Goal: Task Accomplishment & Management: Use online tool/utility

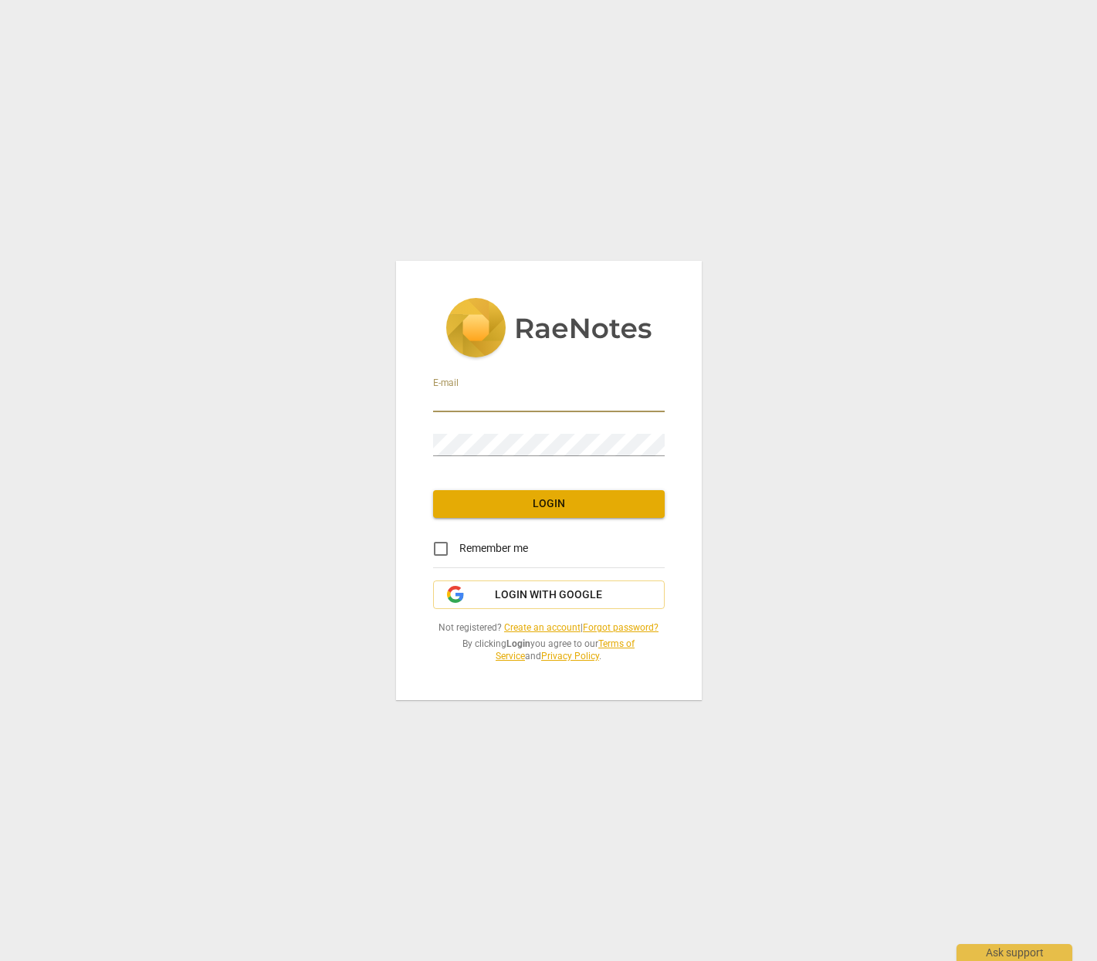
type input "[PERSON_NAME][EMAIL_ADDRESS][DOMAIN_NAME]"
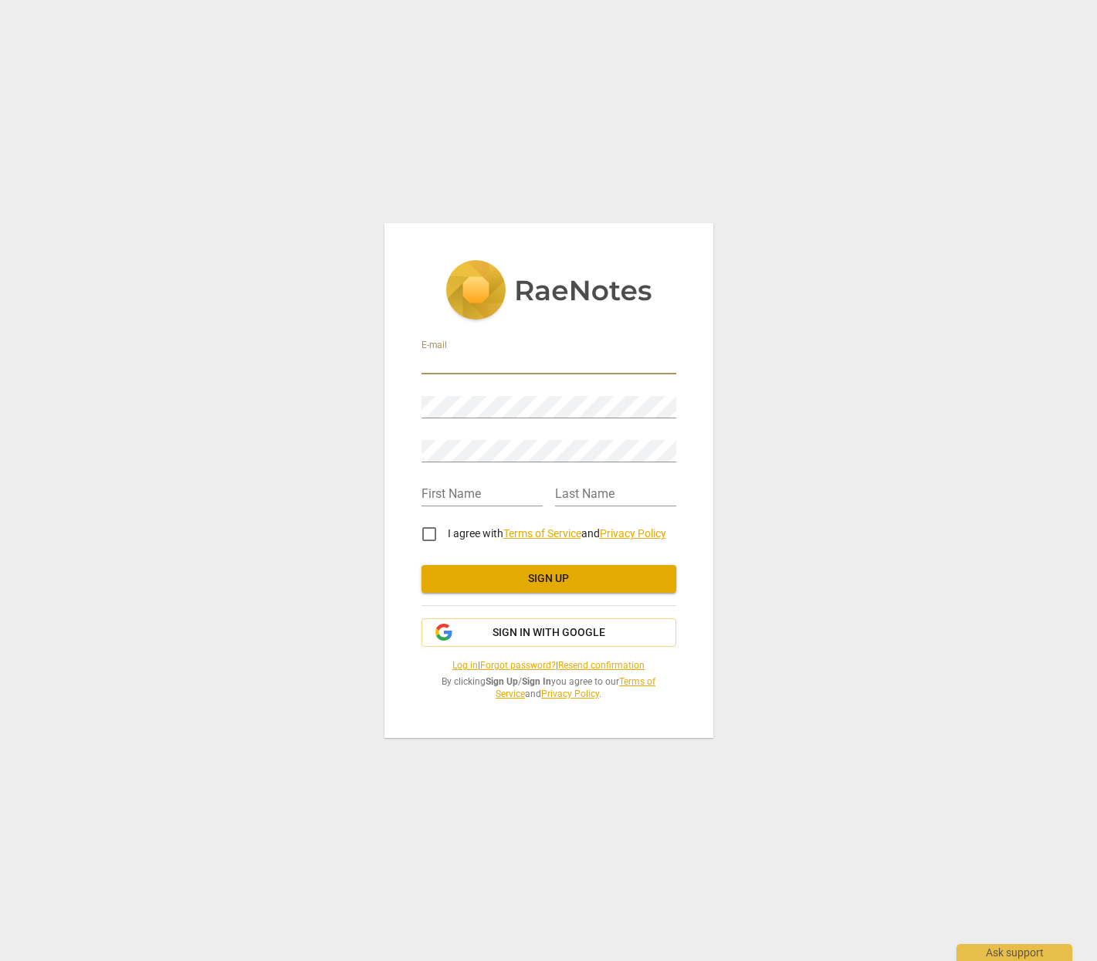
type input "[PERSON_NAME][EMAIL_ADDRESS][DOMAIN_NAME]"
type input "Craig"
type input "Pollock"
click at [431, 534] on input "I agree with Terms of Service and Privacy Policy" at bounding box center [429, 534] width 37 height 37
checkbox input "true"
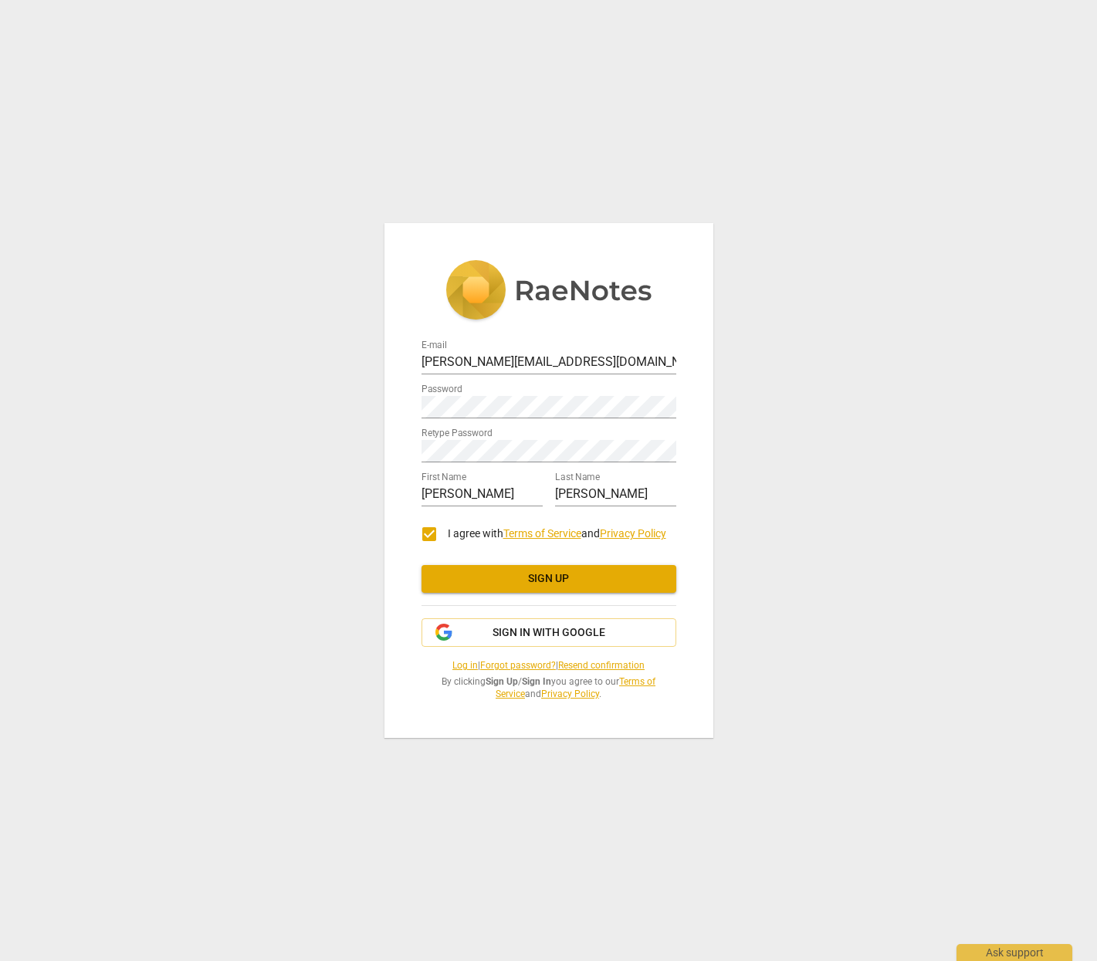
click at [543, 574] on span "Sign up" at bounding box center [549, 578] width 230 height 15
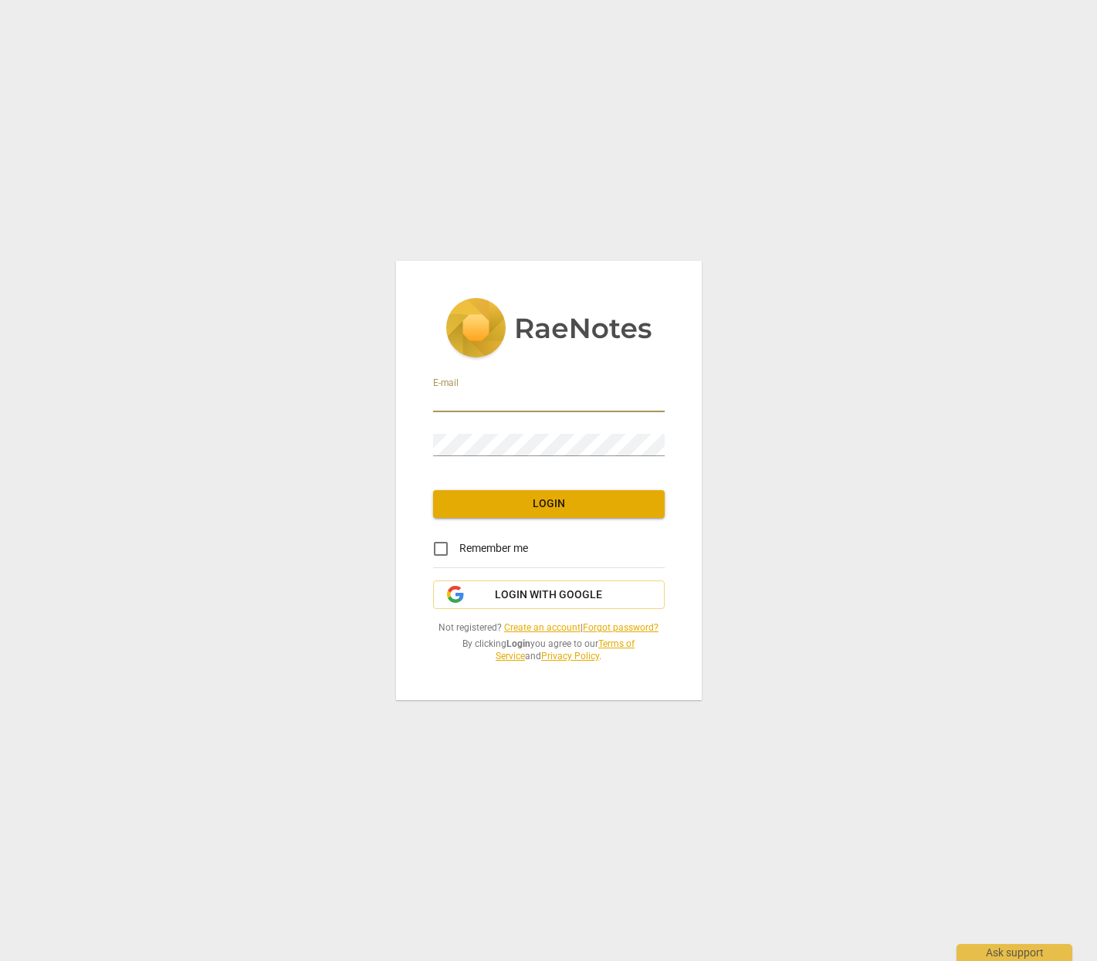
type input "[PERSON_NAME][EMAIL_ADDRESS][DOMAIN_NAME]"
click at [442, 547] on input "Remember me" at bounding box center [440, 548] width 37 height 37
checkbox input "true"
click at [544, 504] on span "Login" at bounding box center [549, 504] width 207 height 15
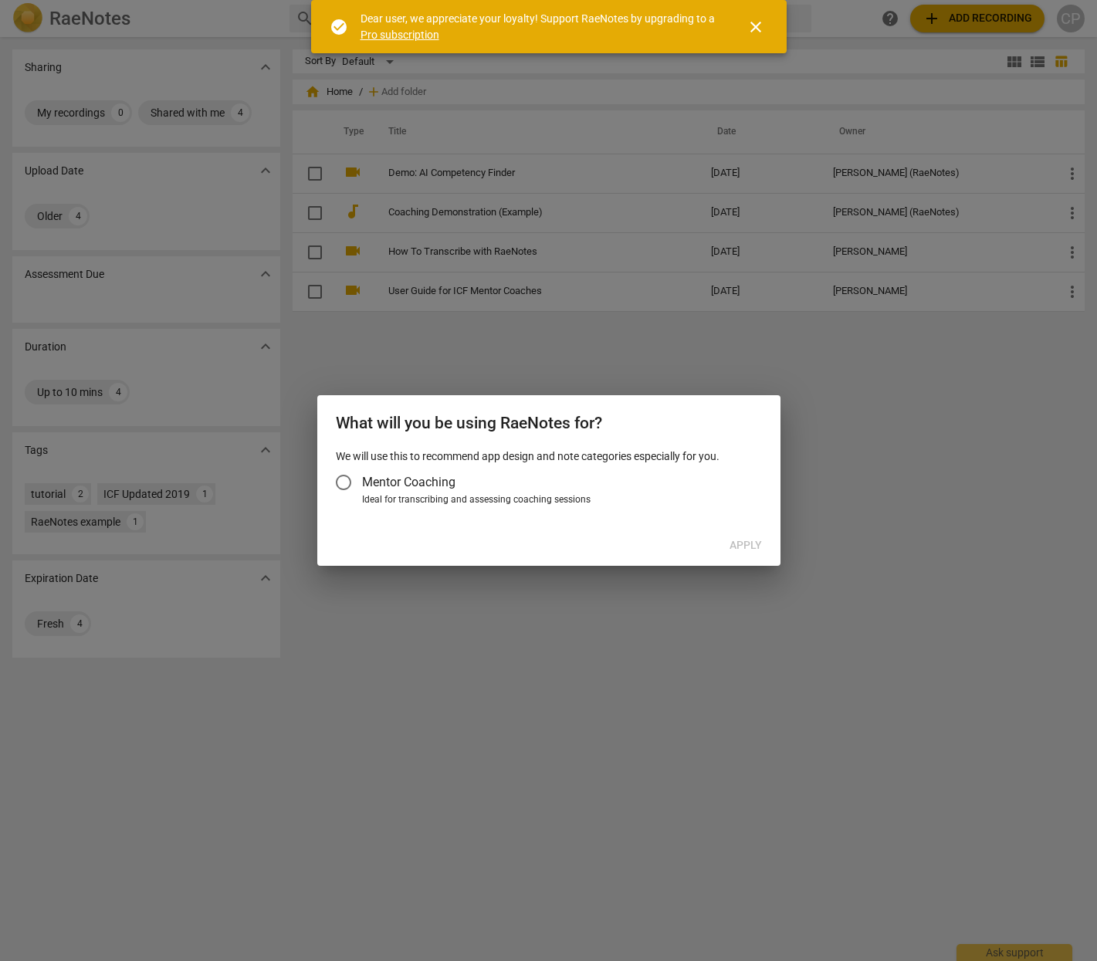
click at [754, 30] on span "close" at bounding box center [756, 27] width 19 height 19
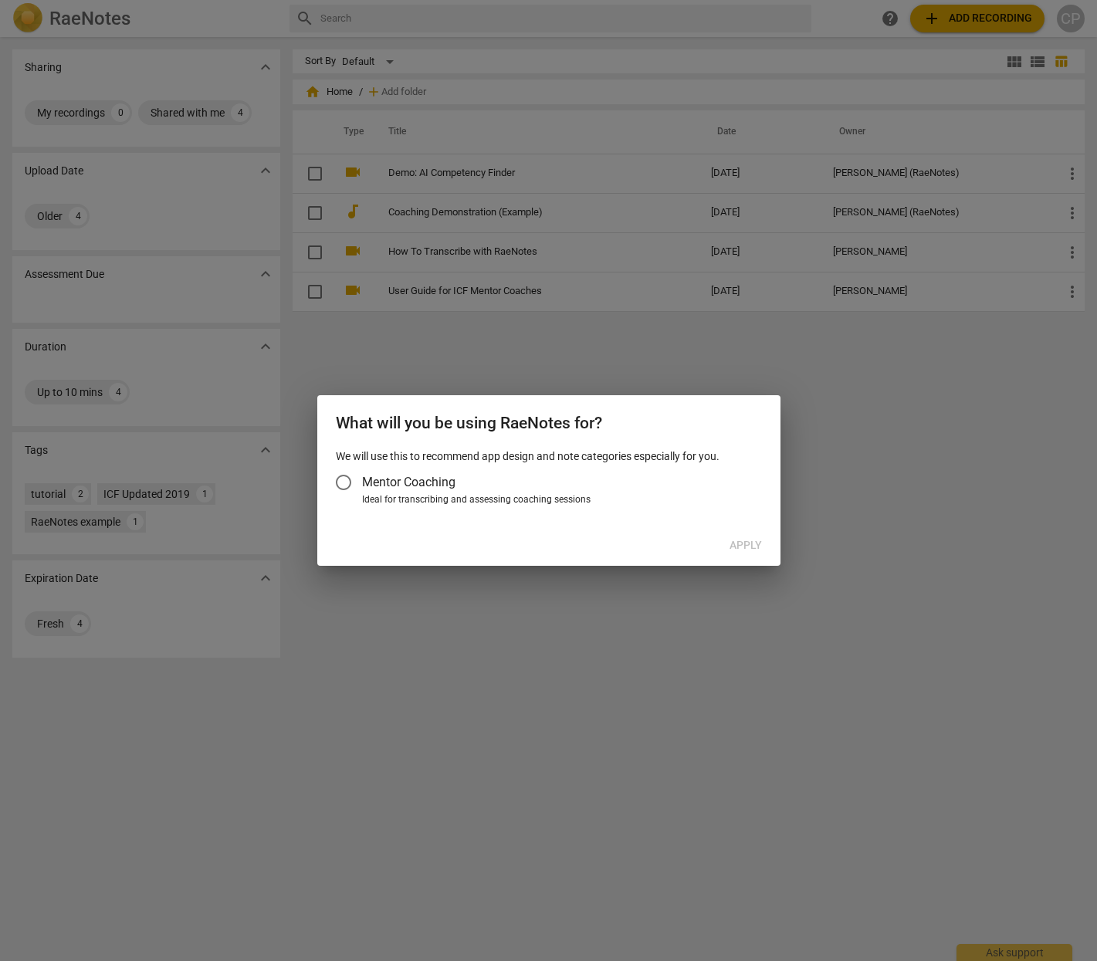
click at [439, 497] on div "Ideal for transcribing and assessing coaching sessions" at bounding box center [559, 500] width 395 height 14
click at [0, 0] on input "Ideal for transcribing and assessing coaching sessions" at bounding box center [0, 0] width 0 height 0
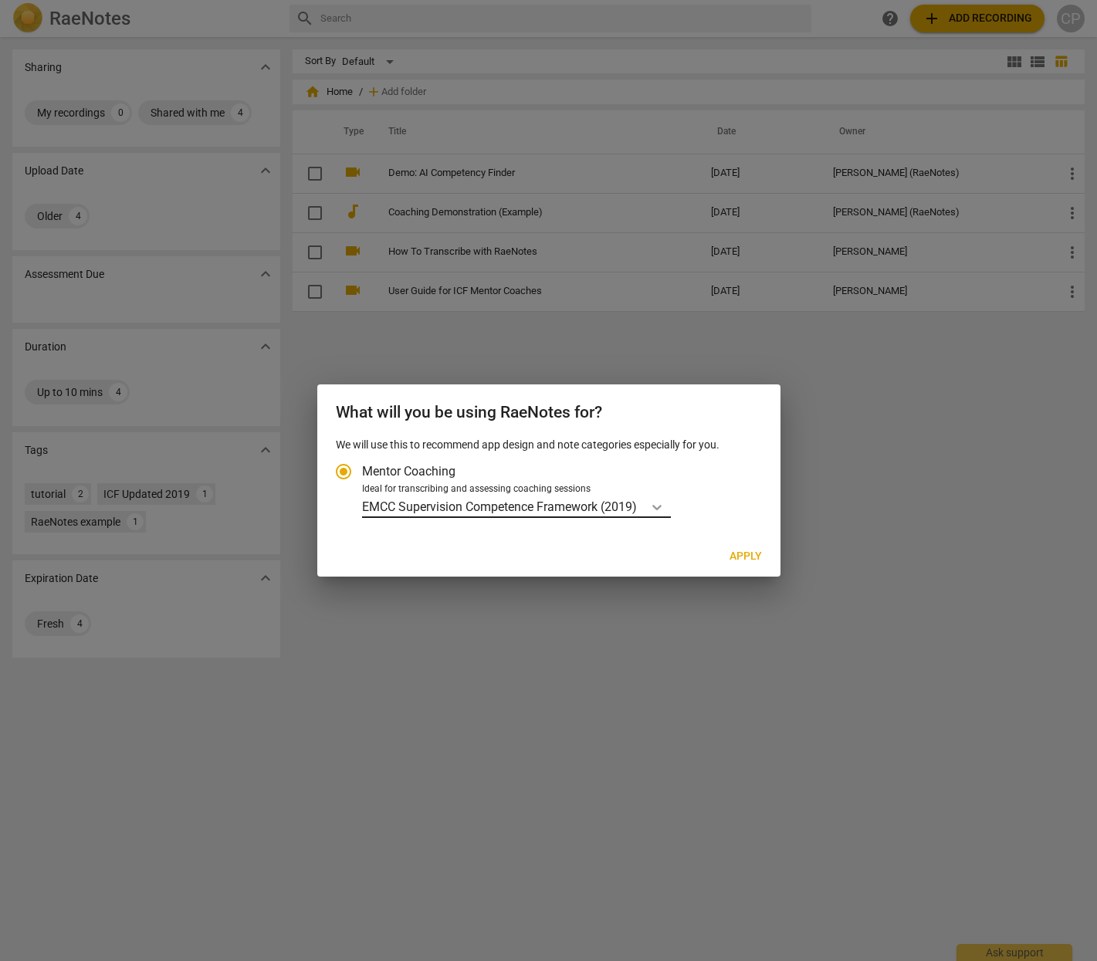
click at [660, 503] on icon "Account type" at bounding box center [656, 507] width 15 height 15
click at [0, 0] on input "Ideal for transcribing and assessing coaching sessions EMCC Supervision Compete…" at bounding box center [0, 0] width 0 height 0
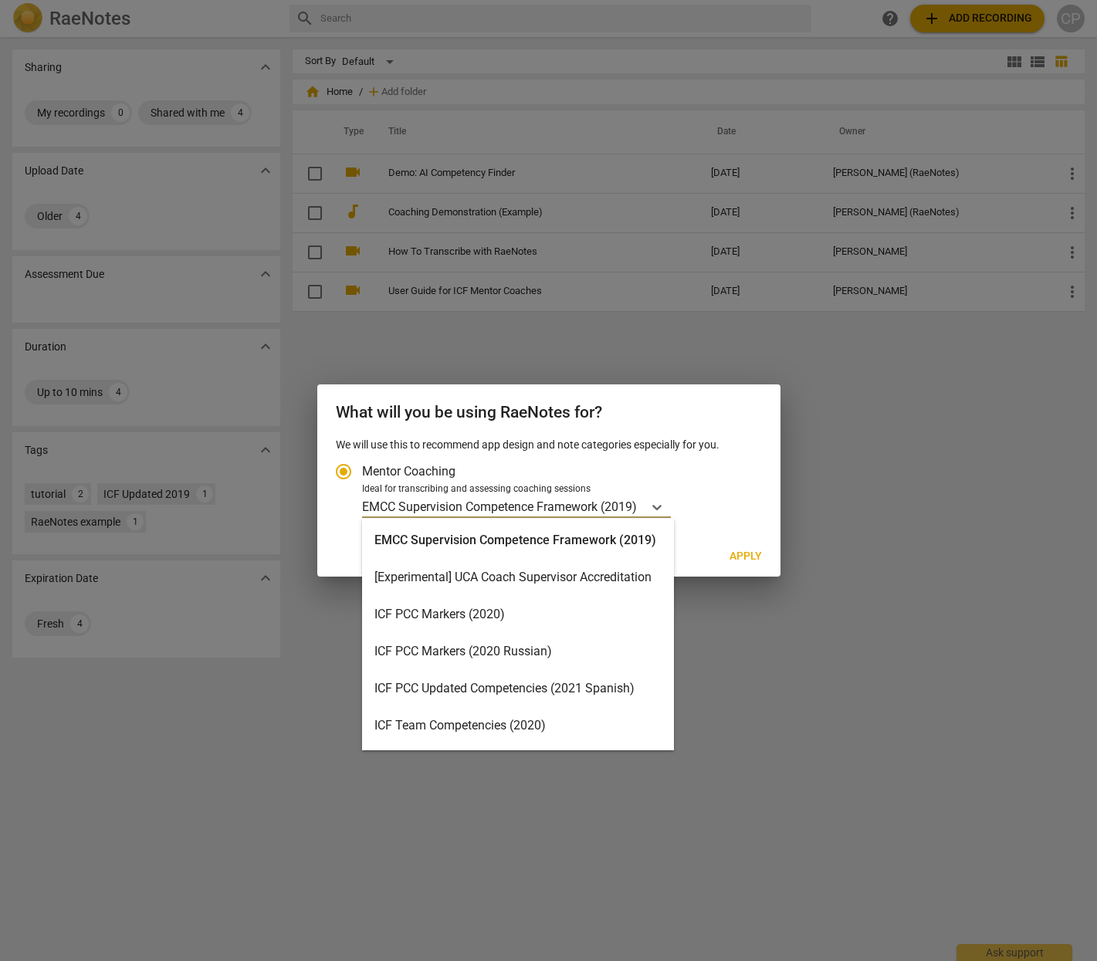
click at [454, 613] on div "ICF PCC Markers (2020)" at bounding box center [518, 614] width 312 height 37
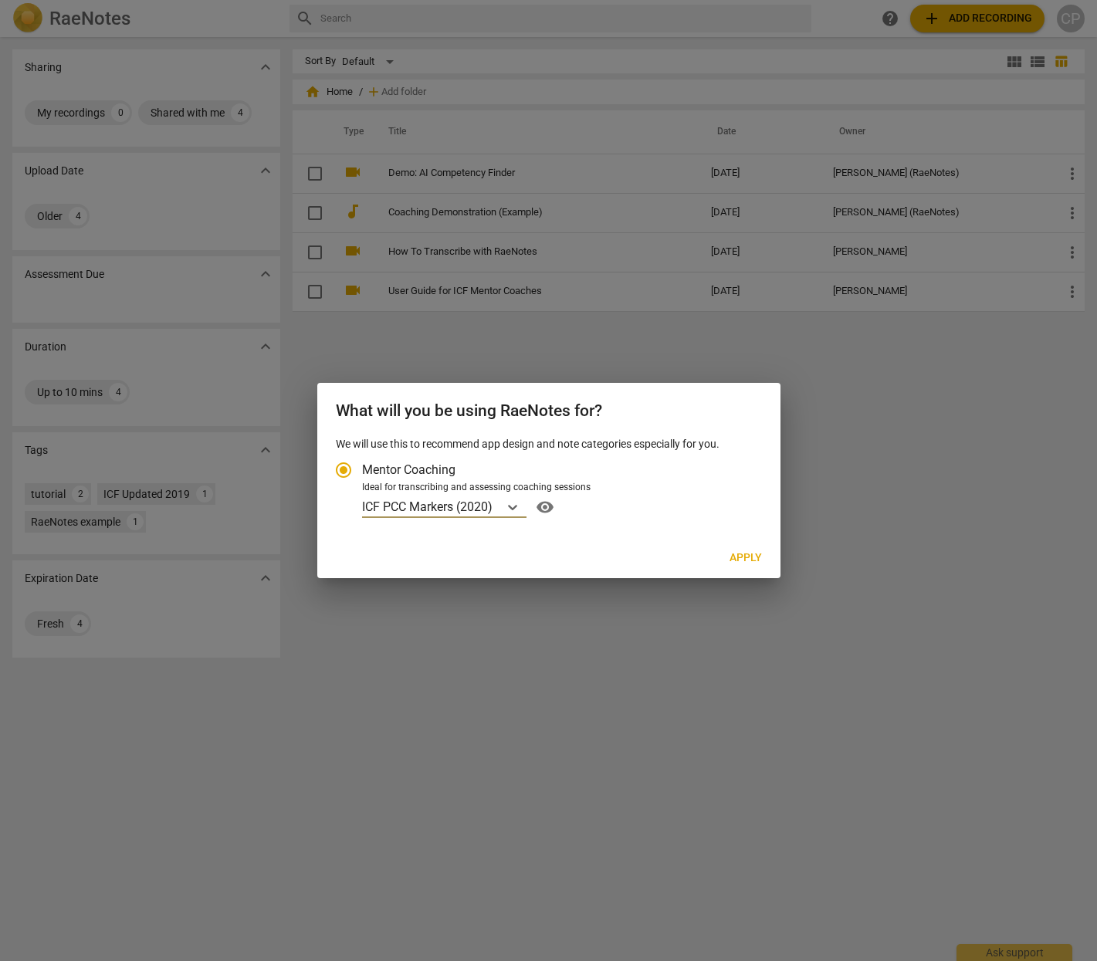
click at [751, 553] on span "Apply" at bounding box center [746, 558] width 32 height 15
radio input "false"
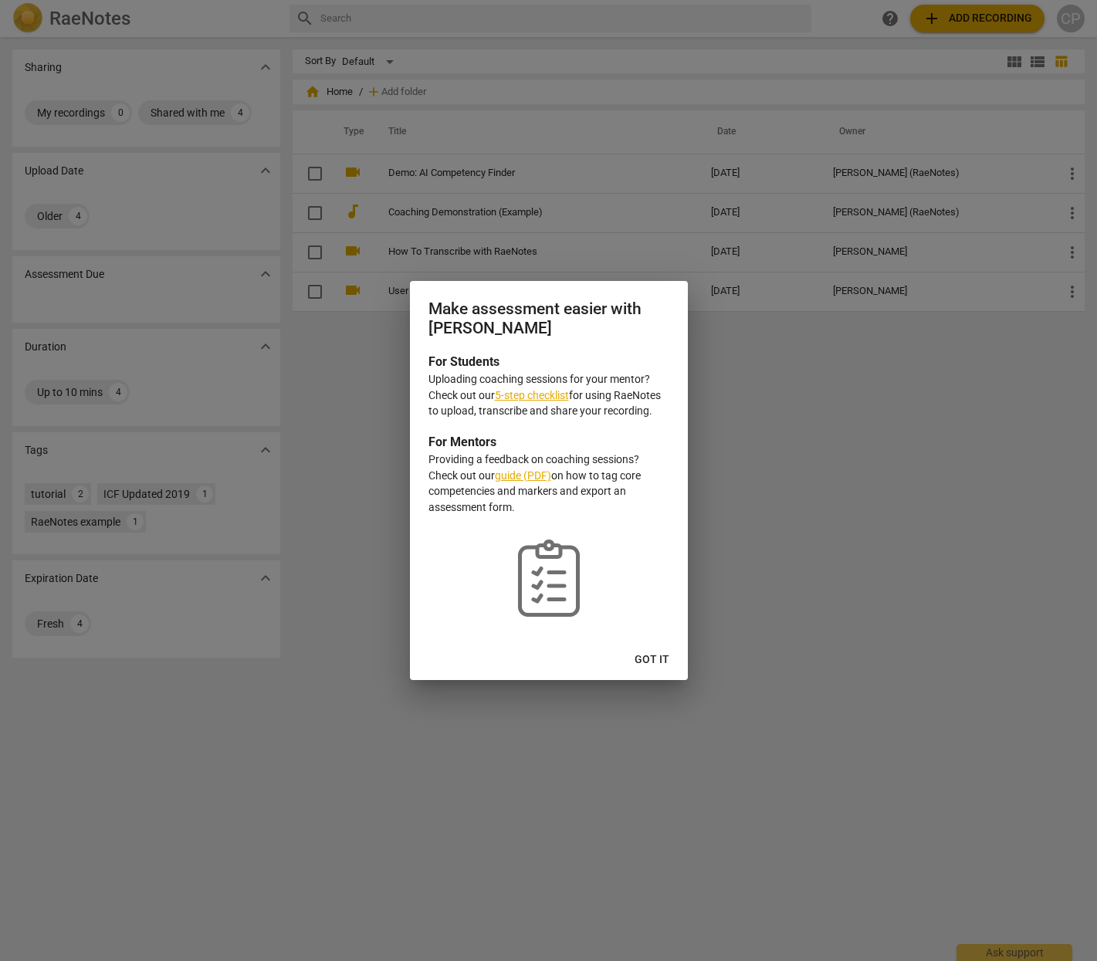
click at [547, 391] on link "5-step checklist" at bounding box center [532, 395] width 74 height 12
